Goal: Task Accomplishment & Management: Manage account settings

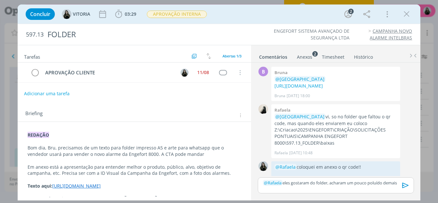
scroll to position [71, 0]
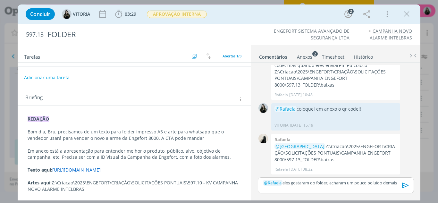
click at [29, 116] on strong "REDAÇÃO" at bounding box center [38, 119] width 21 height 6
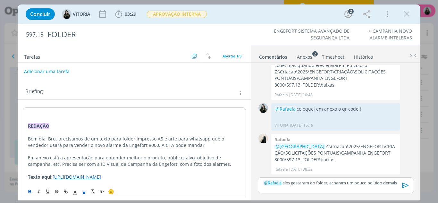
click at [29, 112] on p "dialog" at bounding box center [134, 113] width 213 height 6
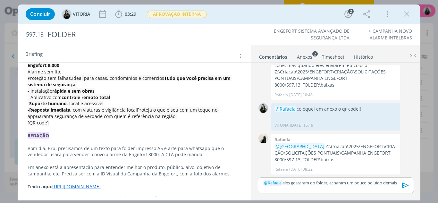
scroll to position [46, 0]
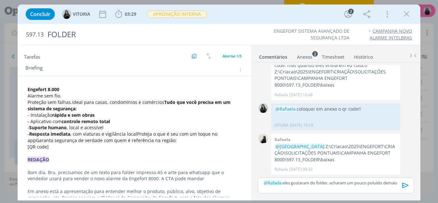
click at [160, 102] on strong "Tudo que você precisa em um sistema de segurança:" at bounding box center [130, 105] width 204 height 12
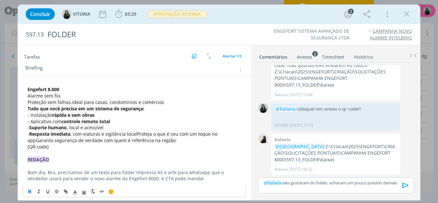
click at [28, 90] on strong "Engefort 8.000" at bounding box center [44, 89] width 32 height 6
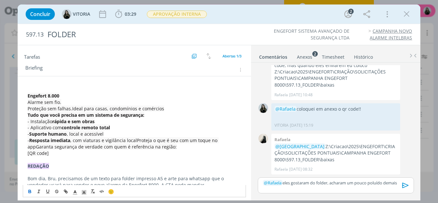
click at [28, 90] on p "dialog" at bounding box center [135, 89] width 214 height 6
click at [27, 78] on div "Engefort 8.000 Alarme sem fio. Proteção sem falhas.Ideal para casas, condomínio…" at bounding box center [135, 166] width 234 height 180
click at [31, 83] on div "Engefort 8.000 Alarme sem fio. Proteção sem falhas.Ideal para casas, condomínio…" at bounding box center [135, 160] width 234 height 168
click at [31, 86] on div "Engefort 8.000 Alarme sem fio. Proteção sem falhas.Ideal para casas, condomínio…" at bounding box center [134, 162] width 223 height 157
click at [49, 165] on strong "REDAÇÃO" at bounding box center [38, 166] width 21 height 6
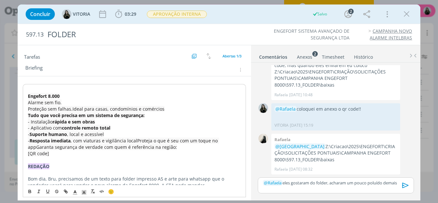
click at [49, 165] on strong "REDAÇÃO" at bounding box center [38, 166] width 21 height 6
copy strong "REDAÇÃO"
click at [38, 87] on p "dialog" at bounding box center [134, 90] width 213 height 6
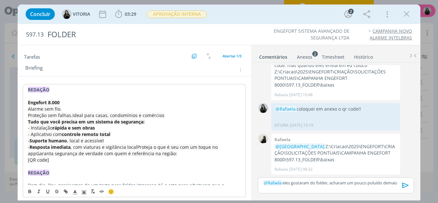
click at [38, 87] on strong "REDAÇÃO" at bounding box center [38, 90] width 21 height 6
click at [41, 87] on strong "ALTERAÇÃO CLIENTE" at bounding box center [51, 90] width 46 height 6
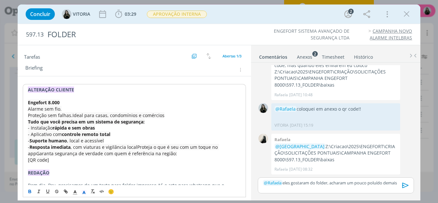
click at [84, 192] on polyline "dialog" at bounding box center [84, 192] width 2 height 3
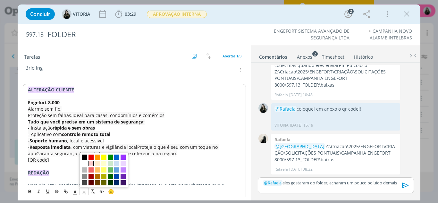
click at [91, 164] on span "dialog" at bounding box center [90, 163] width 5 height 5
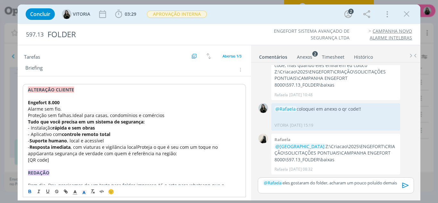
click at [85, 106] on p "Alarme sem fio." at bounding box center [134, 109] width 213 height 6
click at [98, 87] on p "ALTERAÇÃO CLIENTE" at bounding box center [134, 90] width 213 height 6
click at [73, 98] on p "dialog" at bounding box center [134, 96] width 213 height 6
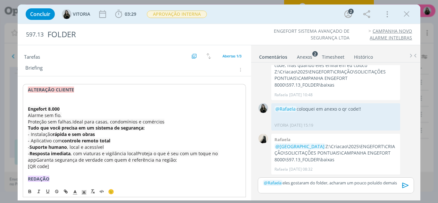
click at [73, 97] on p "dialog" at bounding box center [134, 96] width 213 height 6
click at [50, 98] on p "dialog" at bounding box center [135, 96] width 214 height 6
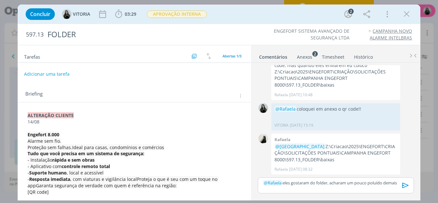
scroll to position [124, 0]
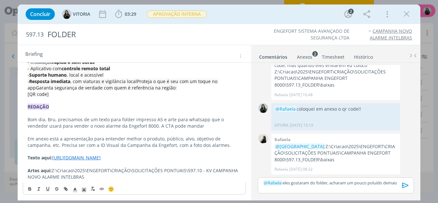
click at [398, 182] on p "﻿ @ [PERSON_NAME] ﻿ eles gostaram do folder, acharam um pouco poluído demais" at bounding box center [335, 183] width 145 height 6
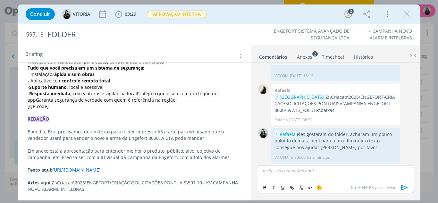
scroll to position [0, 0]
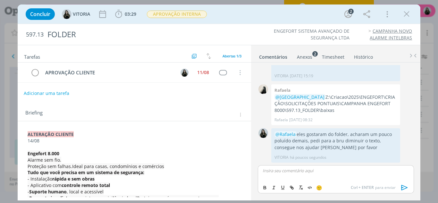
click at [63, 93] on button "Adicionar uma tarefa" at bounding box center [47, 93] width 46 height 11
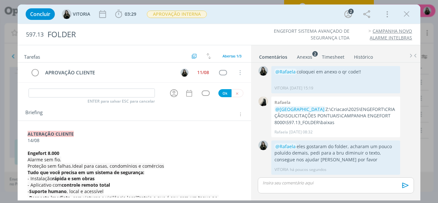
scroll to position [108, 0]
click at [176, 92] on button "dialog" at bounding box center [174, 93] width 11 height 11
type input "ALTERAÇÃO CLIENTE"
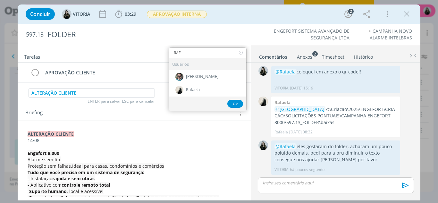
type input "RAF"
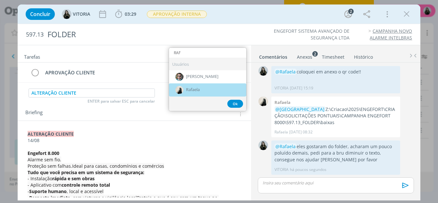
click at [176, 92] on img "dialog" at bounding box center [179, 90] width 8 height 8
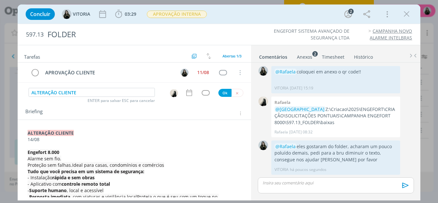
click at [185, 95] on icon "dialog" at bounding box center [189, 92] width 8 height 8
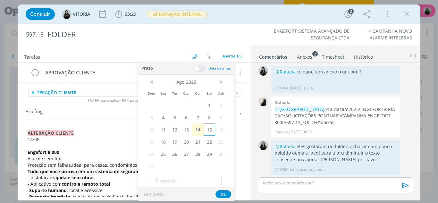
click at [208, 129] on span "15" at bounding box center [209, 129] width 12 height 12
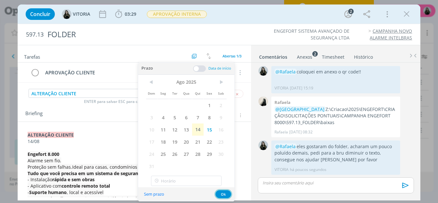
click at [229, 192] on button "Ok" at bounding box center [223, 194] width 16 height 8
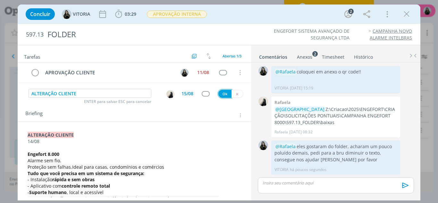
click at [222, 96] on button "Ok" at bounding box center [224, 94] width 13 height 8
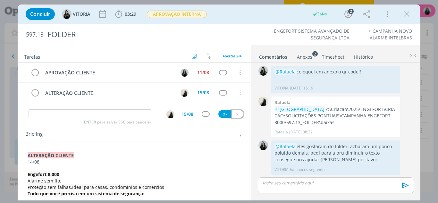
click at [235, 116] on icon "dialog" at bounding box center [237, 114] width 4 height 4
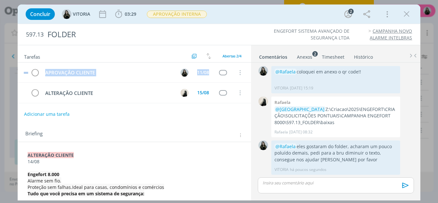
drag, startPoint x: 27, startPoint y: 95, endPoint x: 25, endPoint y: 82, distance: 13.5
click at [25, 82] on div "APROVAÇÃO CLIENTE 11/08 Cancelar ALTERAÇÃO CLIENTE 15/08 Cancelar" at bounding box center [135, 82] width 234 height 41
click at [63, 123] on div "Tarefas Usar Job de template Criar template a partir deste job Visualizar Templ…" at bounding box center [135, 121] width 234 height 152
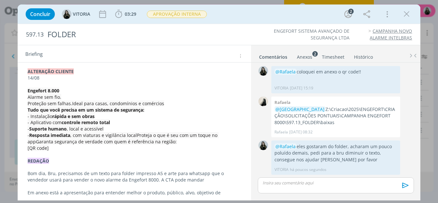
scroll to position [84, 0]
click at [403, 18] on icon "dialog" at bounding box center [407, 14] width 10 height 10
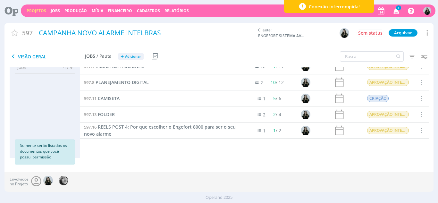
click at [396, 9] on icon "button" at bounding box center [396, 10] width 11 height 11
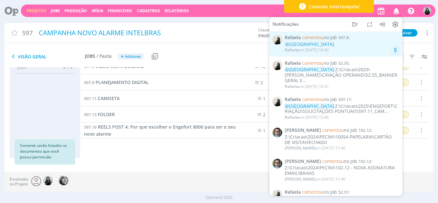
click at [327, 52] on div "[PERSON_NAME] em [DATE] 16:43" at bounding box center [307, 50] width 44 height 4
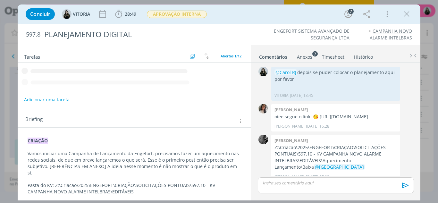
scroll to position [508, 0]
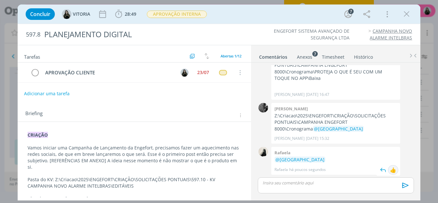
click at [392, 170] on div "👍" at bounding box center [393, 170] width 6 height 8
